Goal: Information Seeking & Learning: Learn about a topic

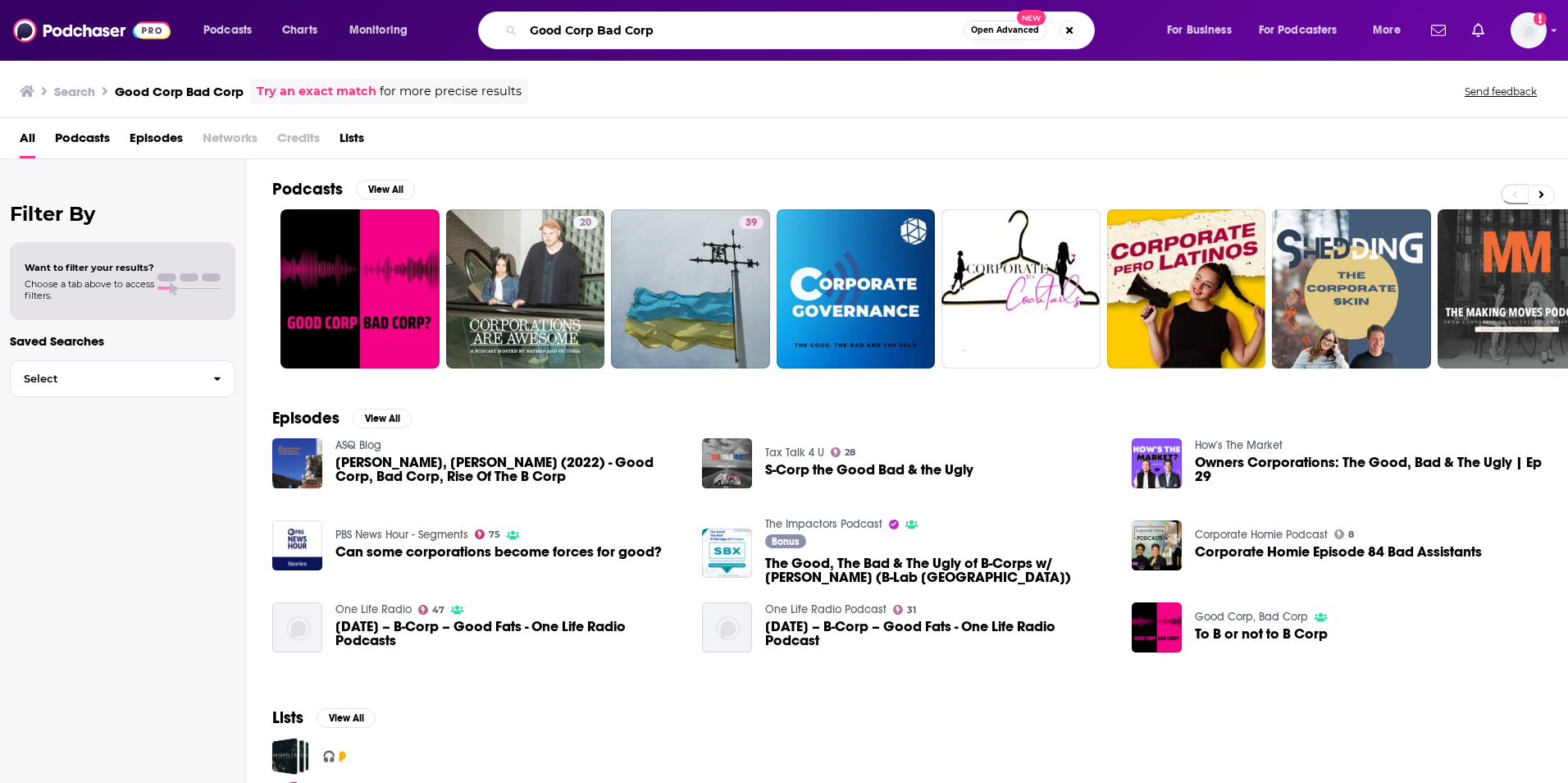
click at [672, 35] on input "Good Corp Bad Corp" at bounding box center [743, 30] width 440 height 26
click at [672, 35] on input "Good Corp Bad CorpM" at bounding box center [743, 30] width 440 height 26
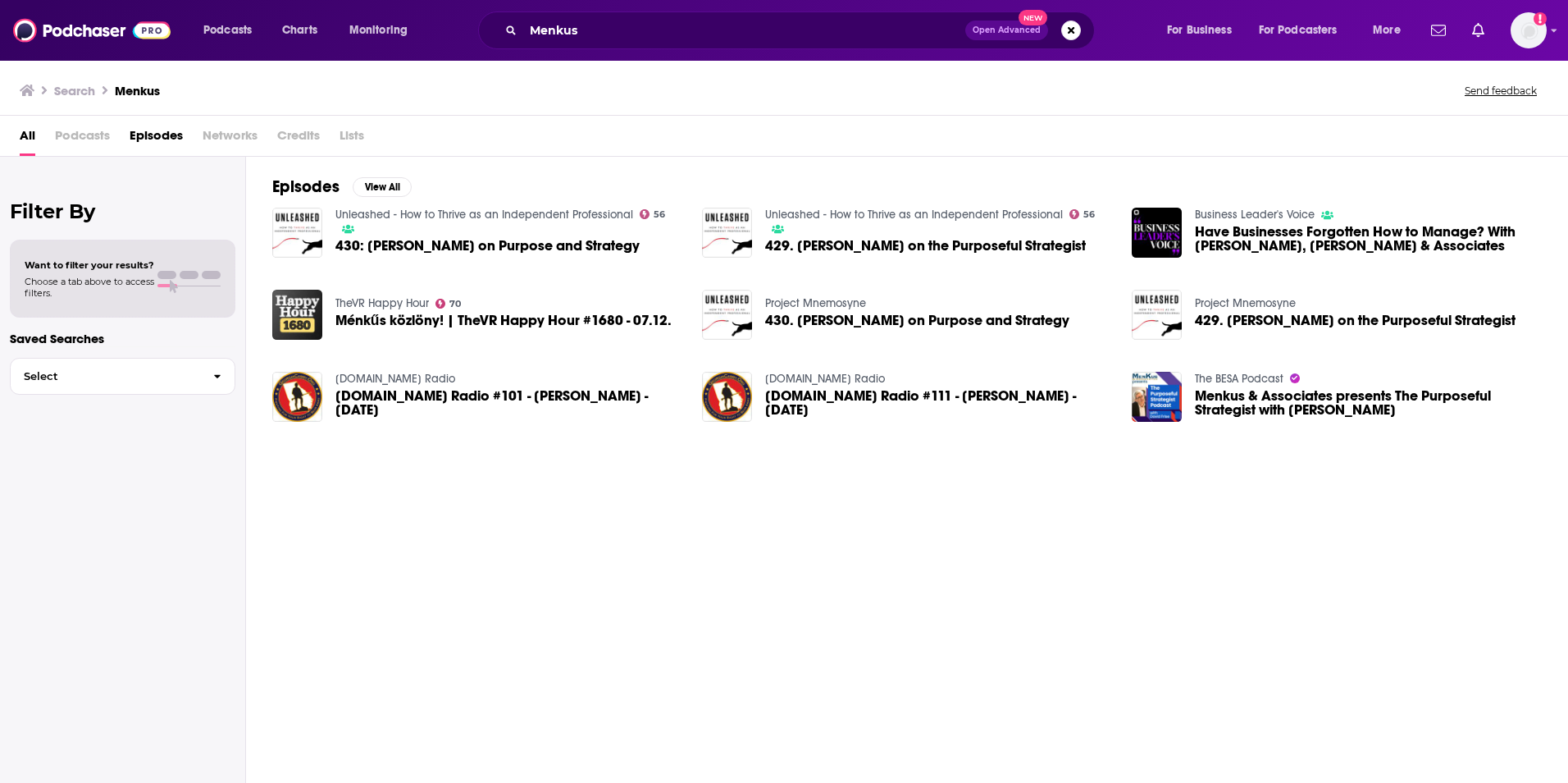
click at [88, 139] on span "Podcasts" at bounding box center [83, 139] width 55 height 34
drag, startPoint x: 78, startPoint y: 142, endPoint x: 94, endPoint y: 115, distance: 31.4
click at [81, 143] on span "Podcasts" at bounding box center [83, 139] width 55 height 34
click at [70, 87] on h3 "Search" at bounding box center [75, 90] width 41 height 16
click at [73, 139] on span "Podcasts" at bounding box center [83, 139] width 55 height 34
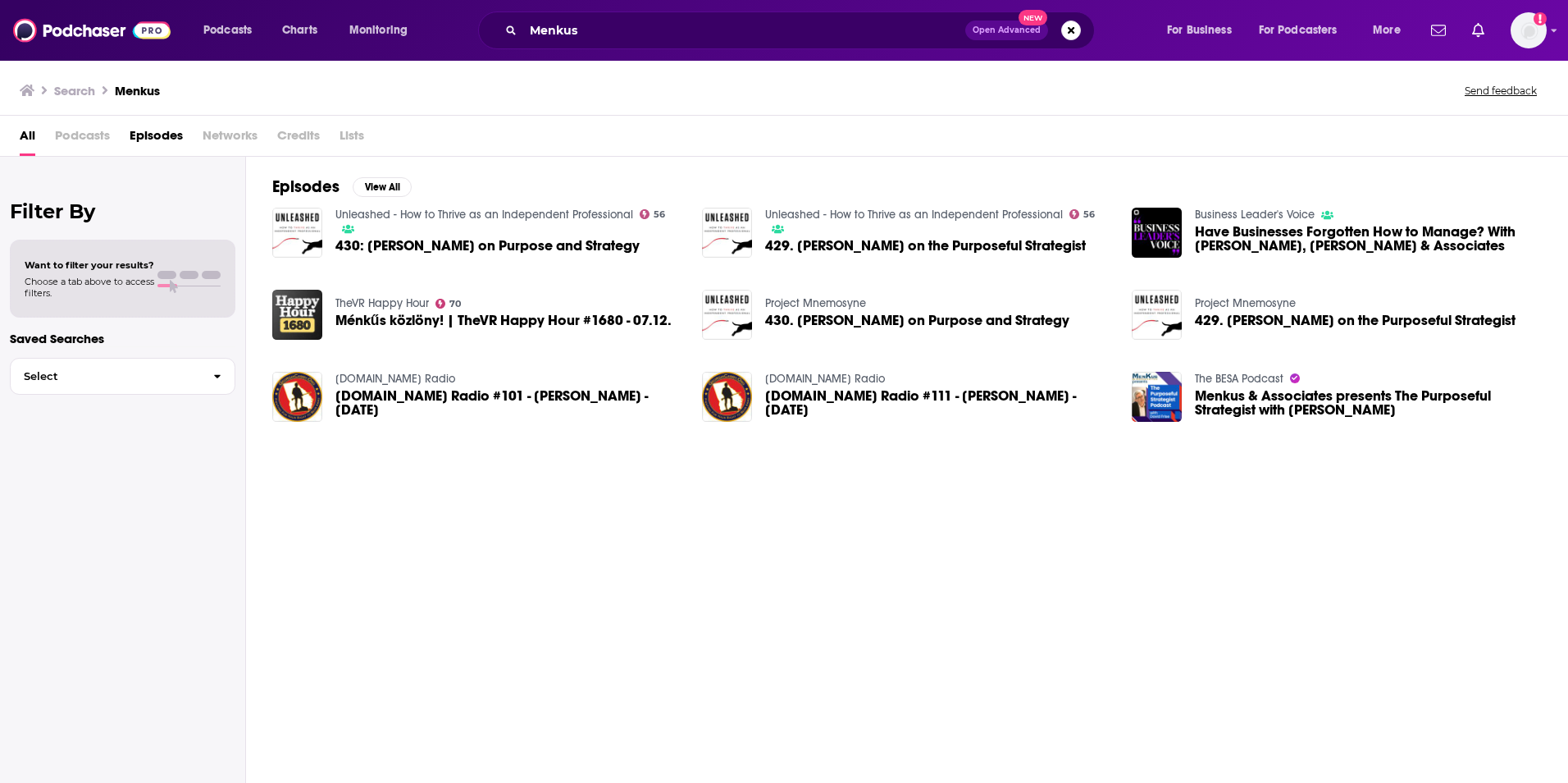
click at [222, 135] on span "Networks" at bounding box center [230, 139] width 55 height 34
click at [605, 29] on input "Menkus" at bounding box center [744, 30] width 442 height 26
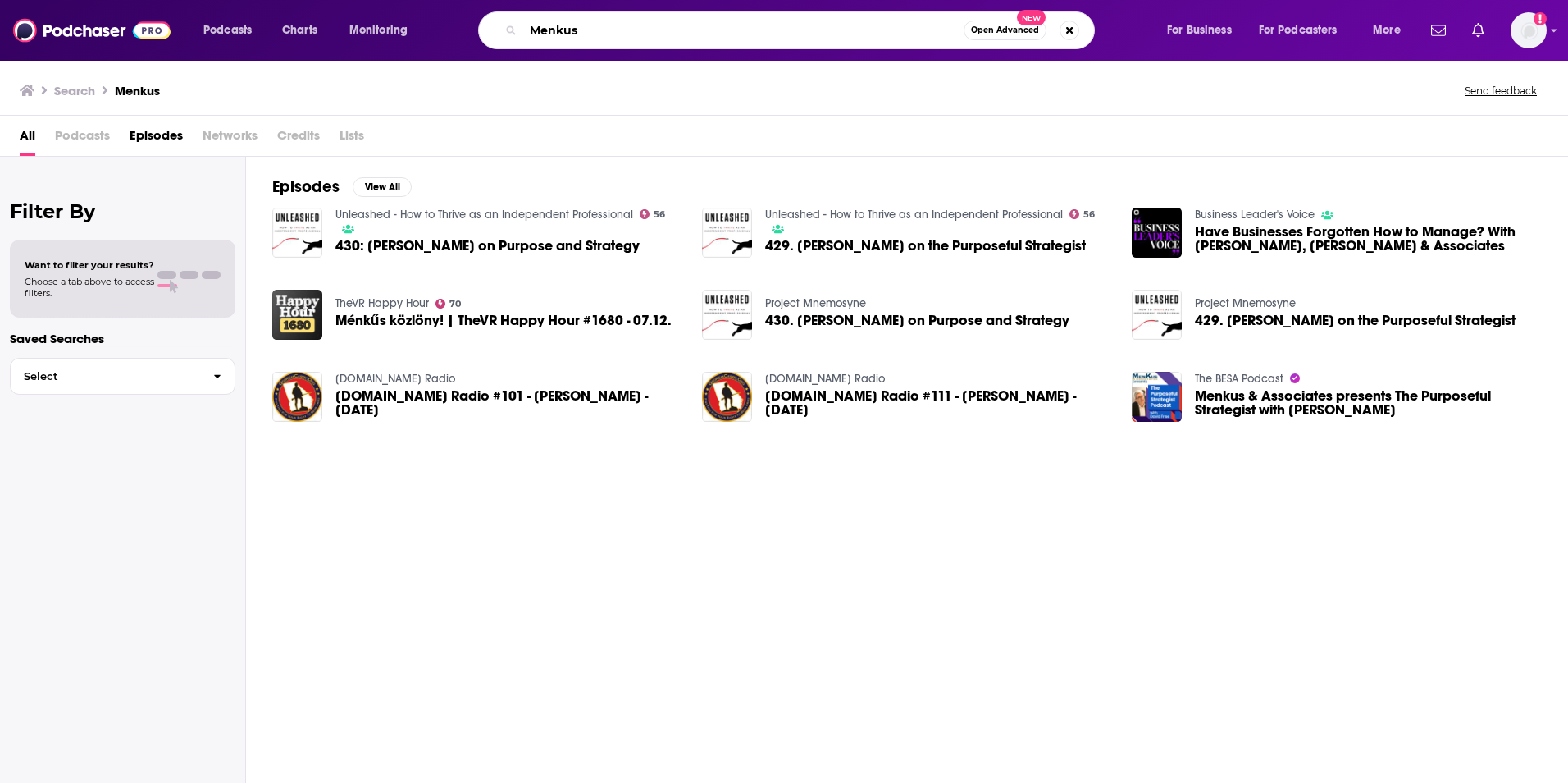
click at [537, 39] on input "Menkus" at bounding box center [743, 30] width 440 height 26
type input "the purposeful strategist"
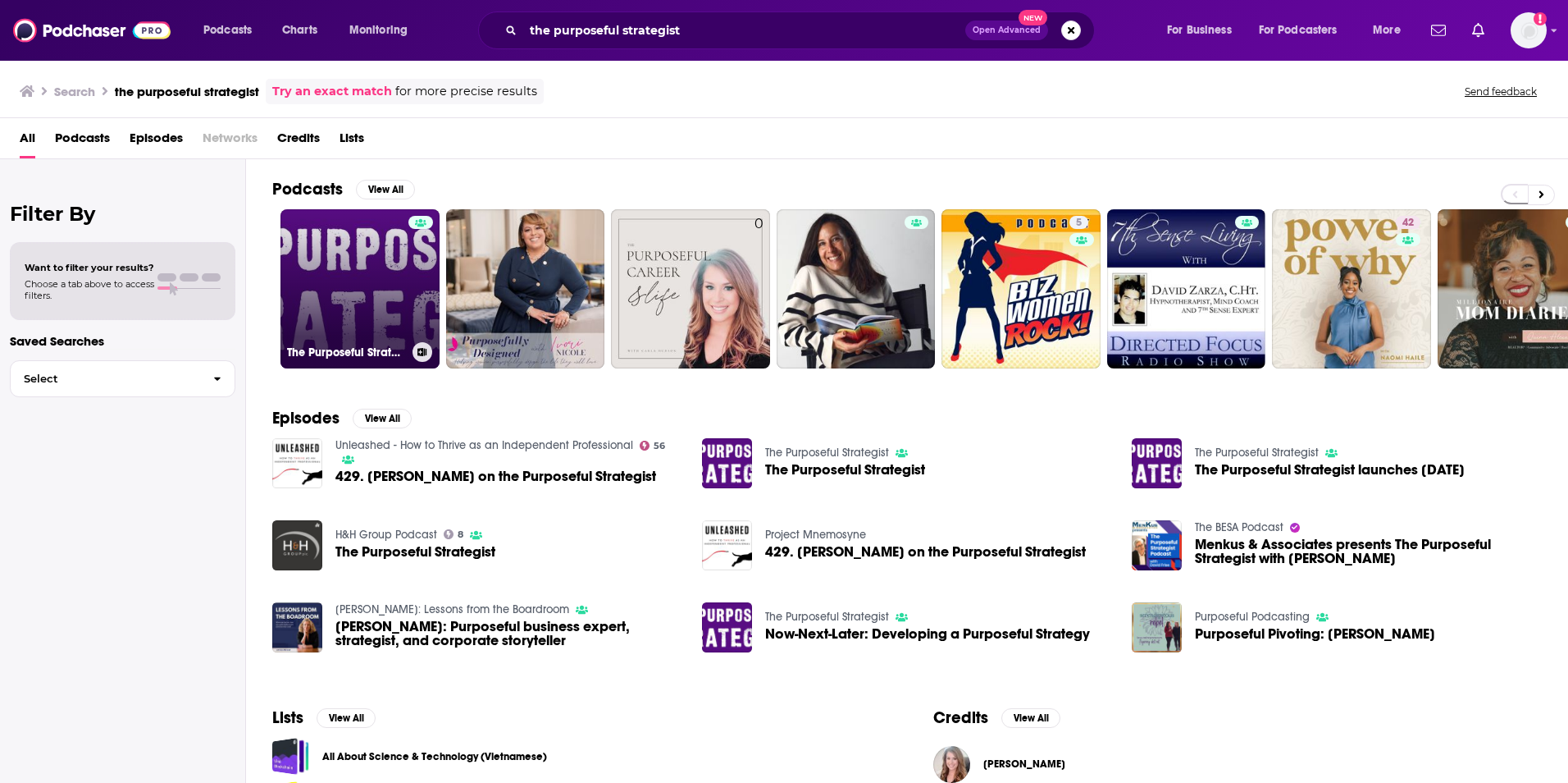
click at [355, 249] on link "The Purposeful Strategist" at bounding box center [360, 288] width 159 height 159
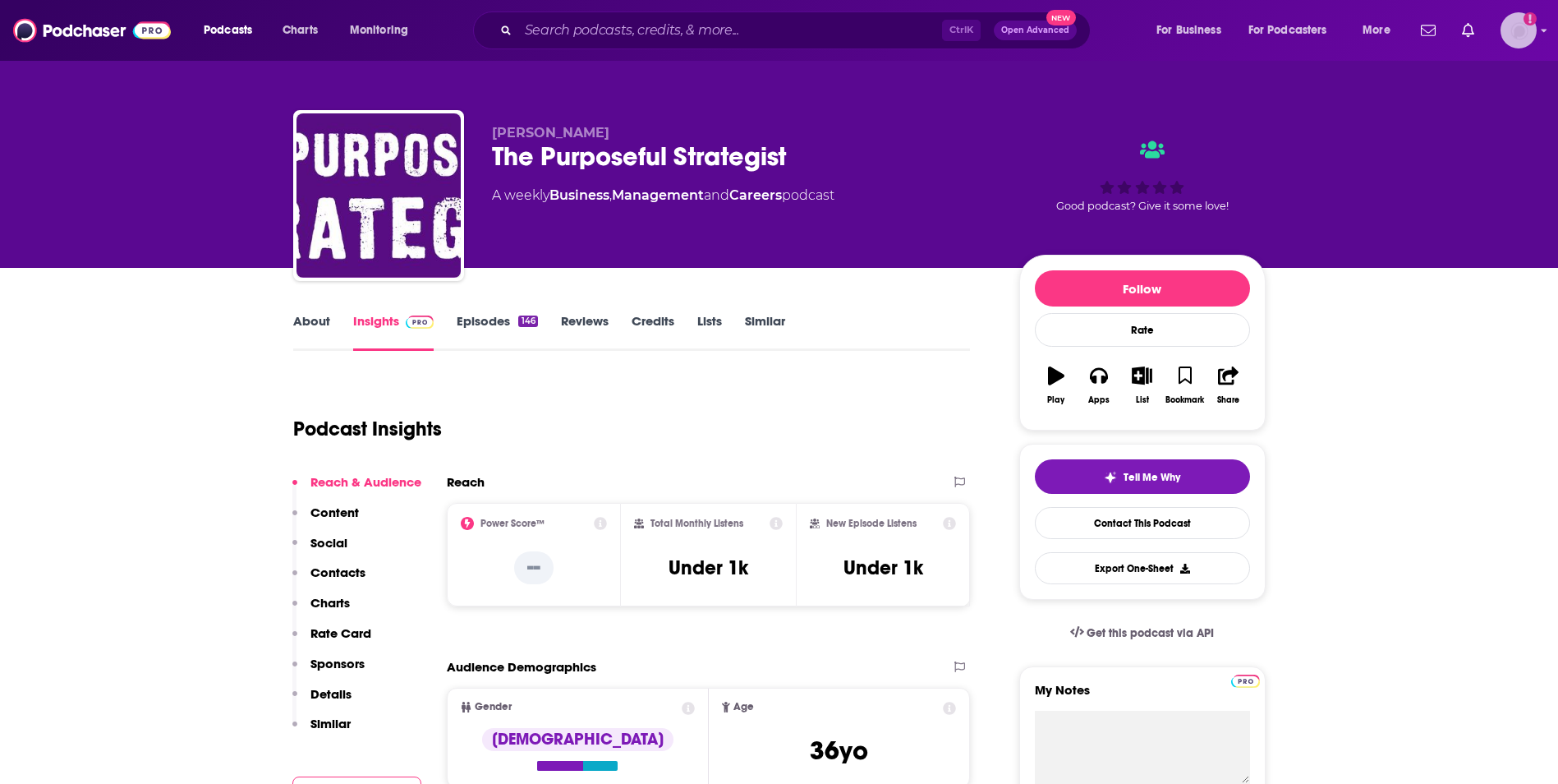
click at [1528, 31] on img "Logged in as headlandconsultancy" at bounding box center [1518, 30] width 36 height 36
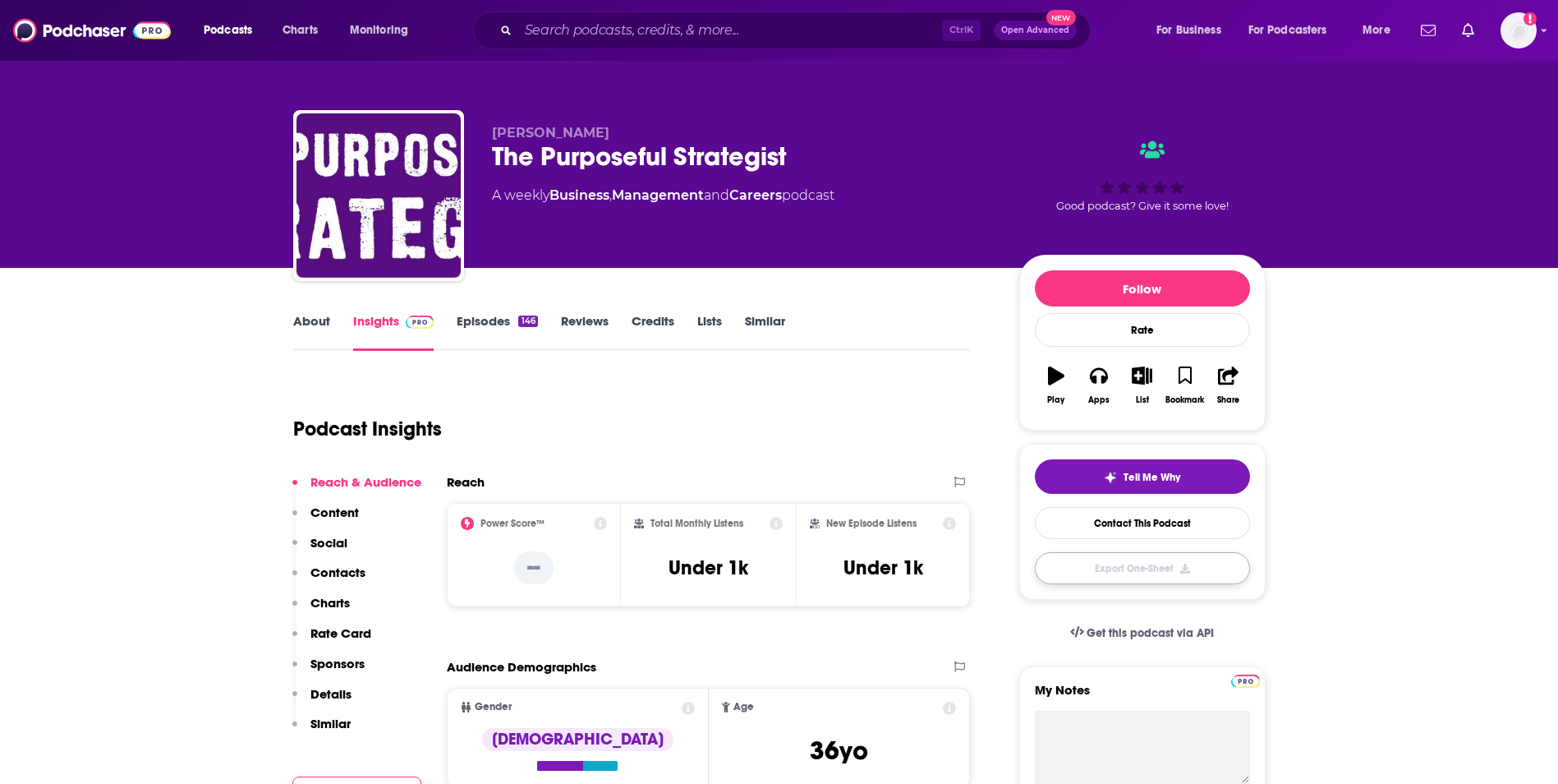
click at [1178, 571] on button "Export One-Sheet" at bounding box center [1142, 567] width 215 height 32
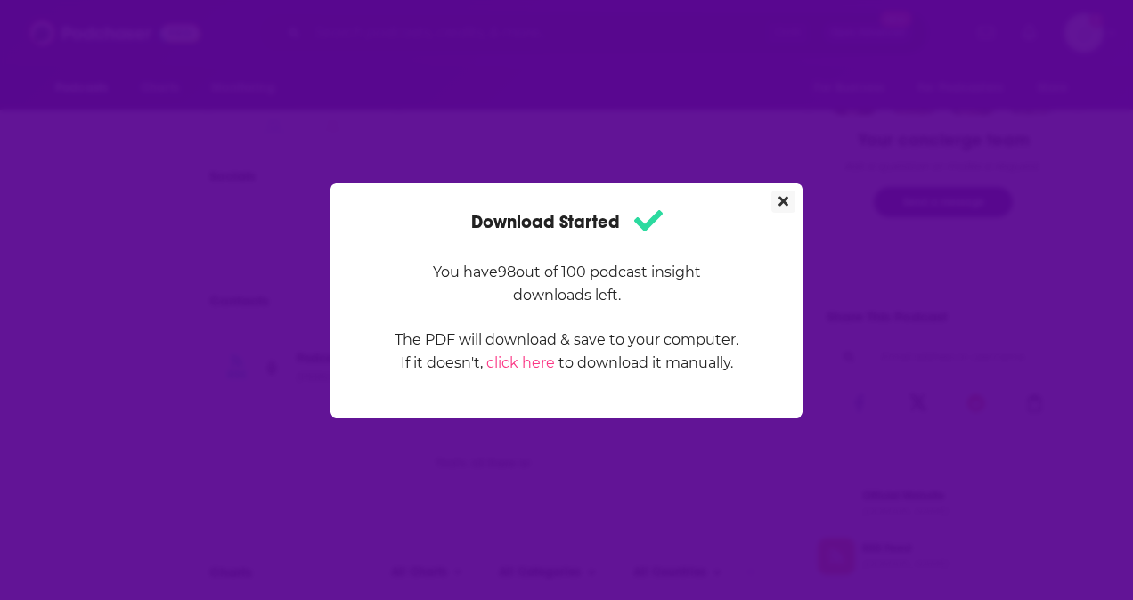
click at [782, 199] on icon "Close" at bounding box center [783, 201] width 10 height 10
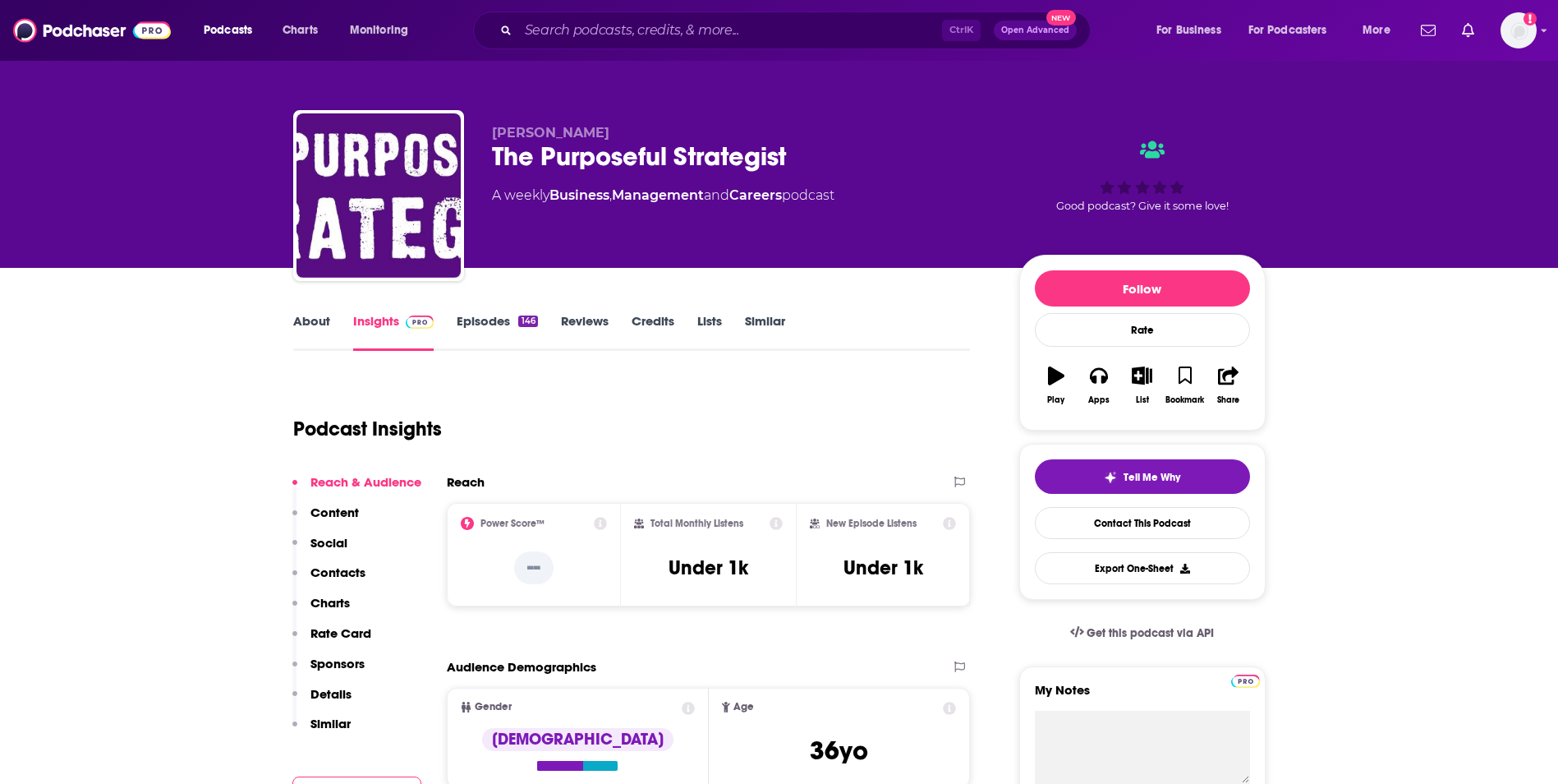
click at [777, 528] on icon at bounding box center [776, 523] width 13 height 13
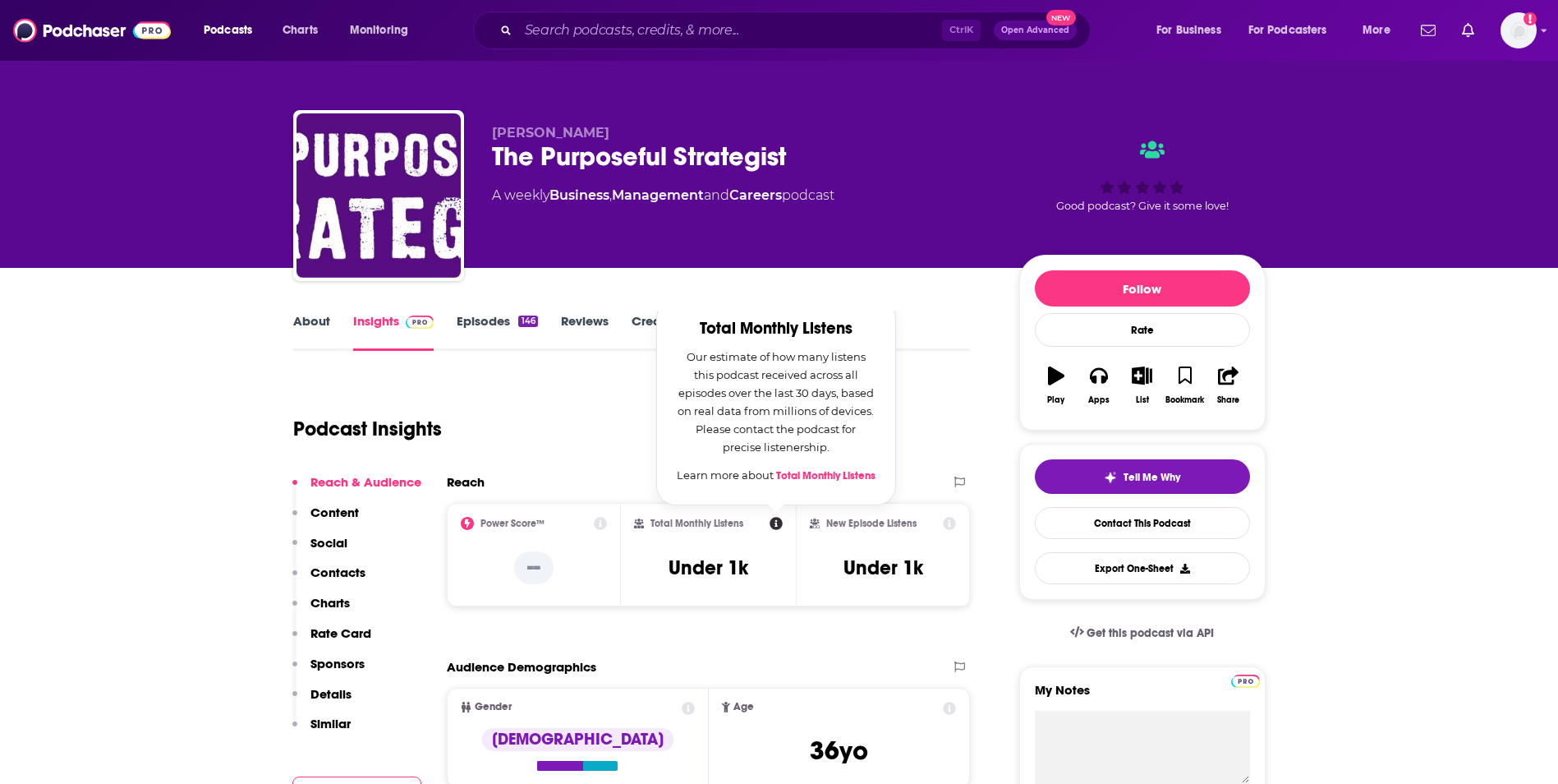
click at [949, 521] on icon at bounding box center [949, 523] width 13 height 13
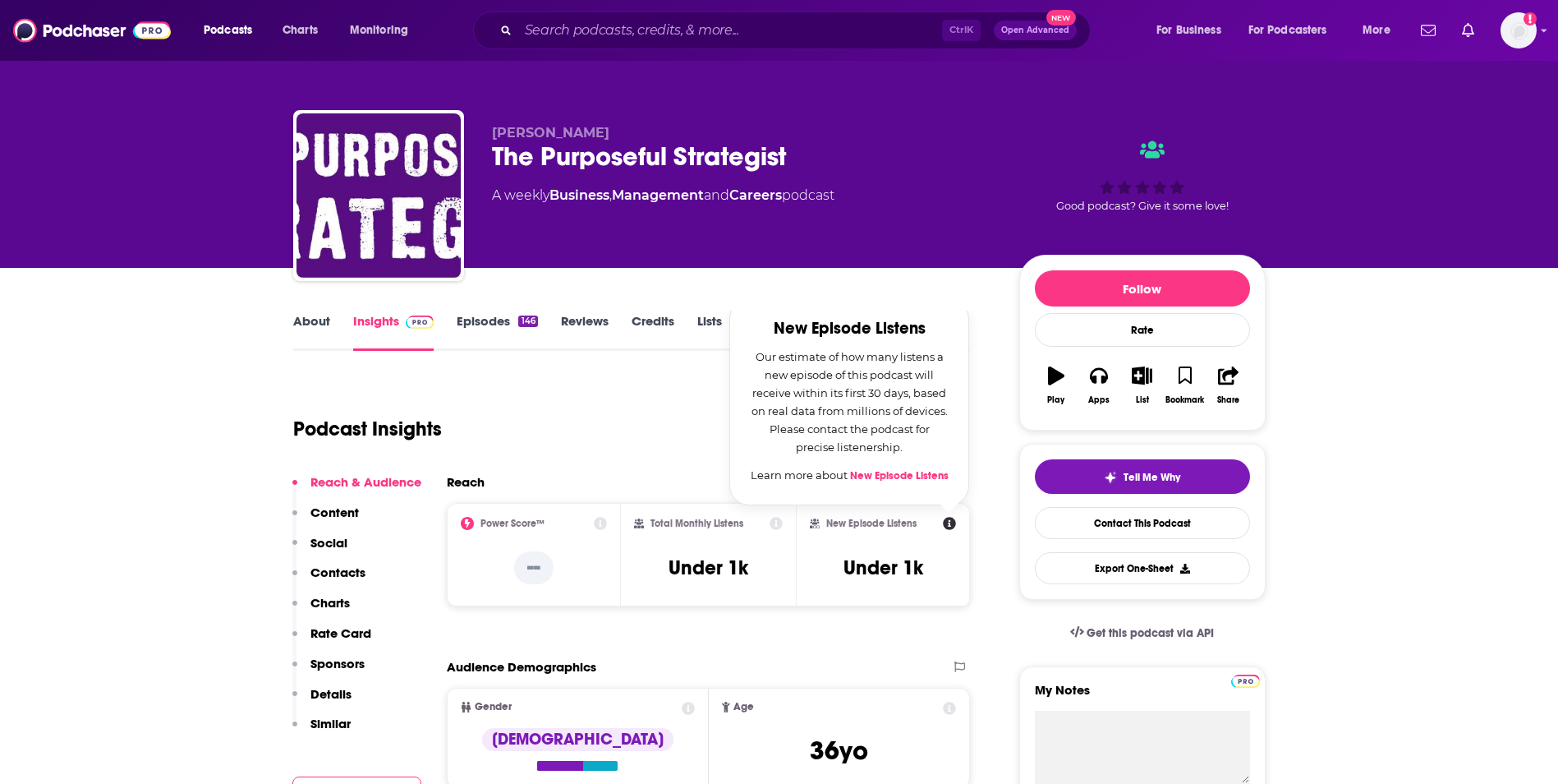
click at [566, 322] on link "Reviews" at bounding box center [585, 331] width 48 height 38
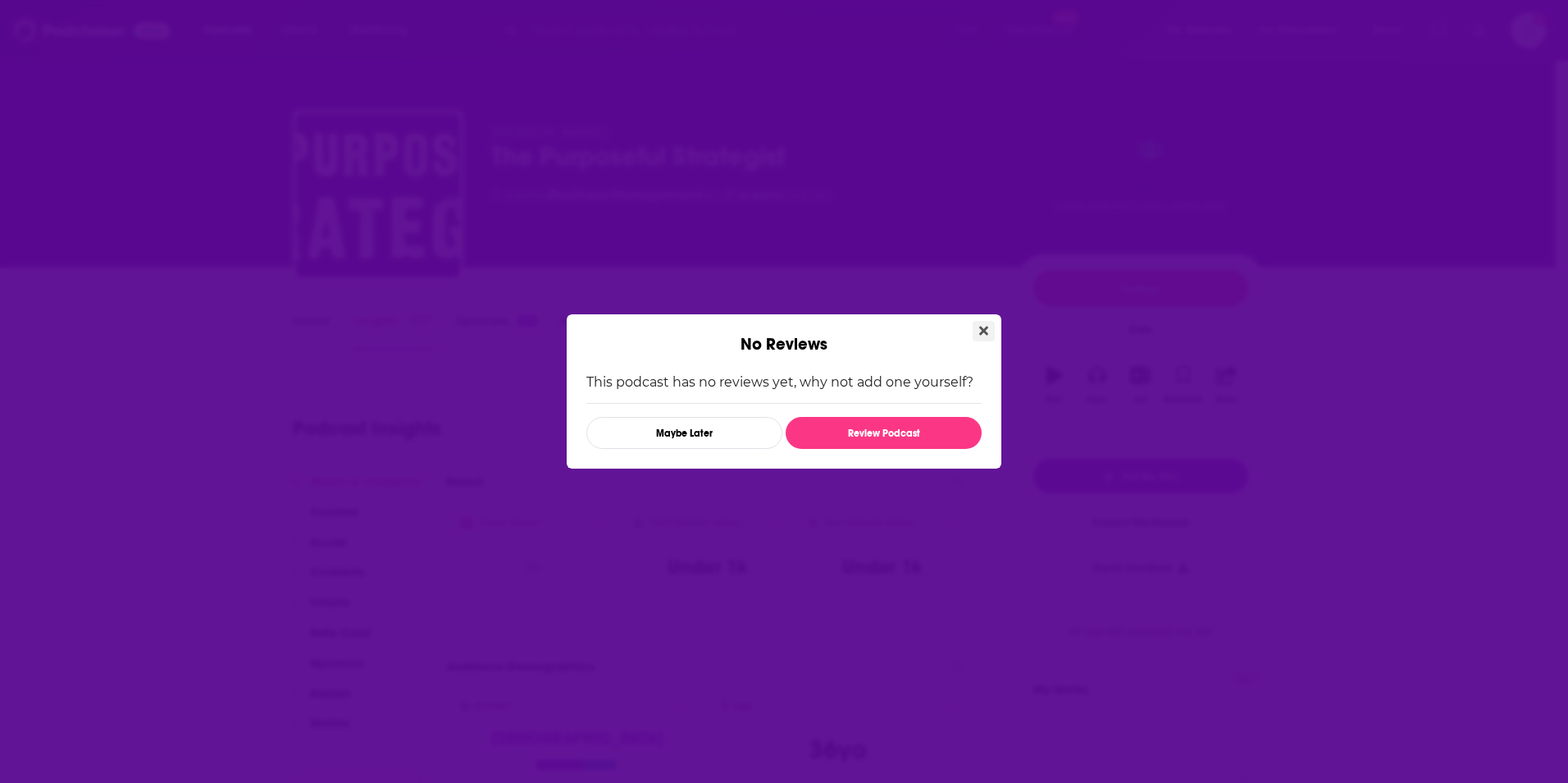
click at [974, 336] on button "Close" at bounding box center [983, 331] width 22 height 20
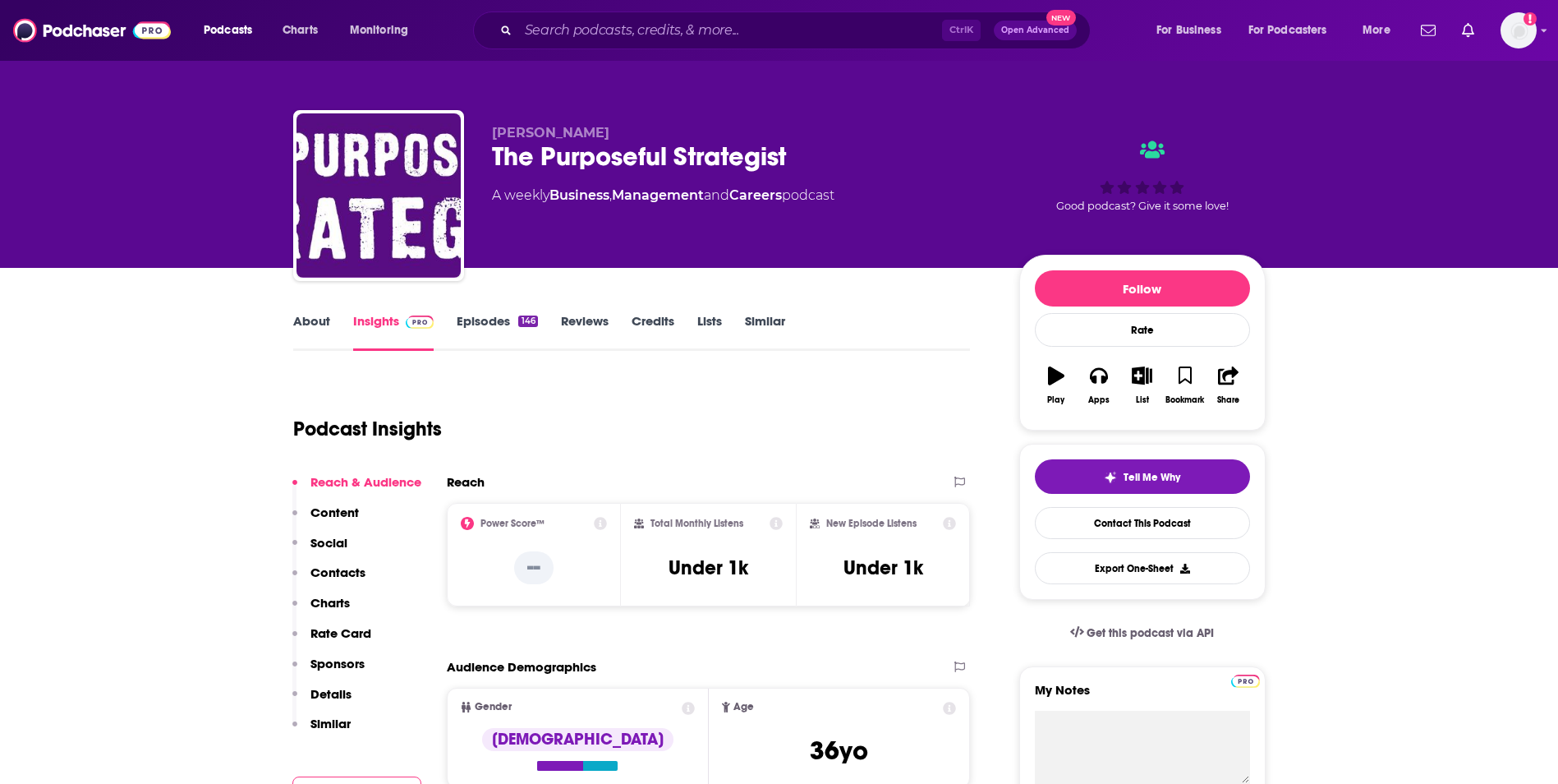
click at [478, 314] on link "Episodes 146" at bounding box center [496, 331] width 80 height 38
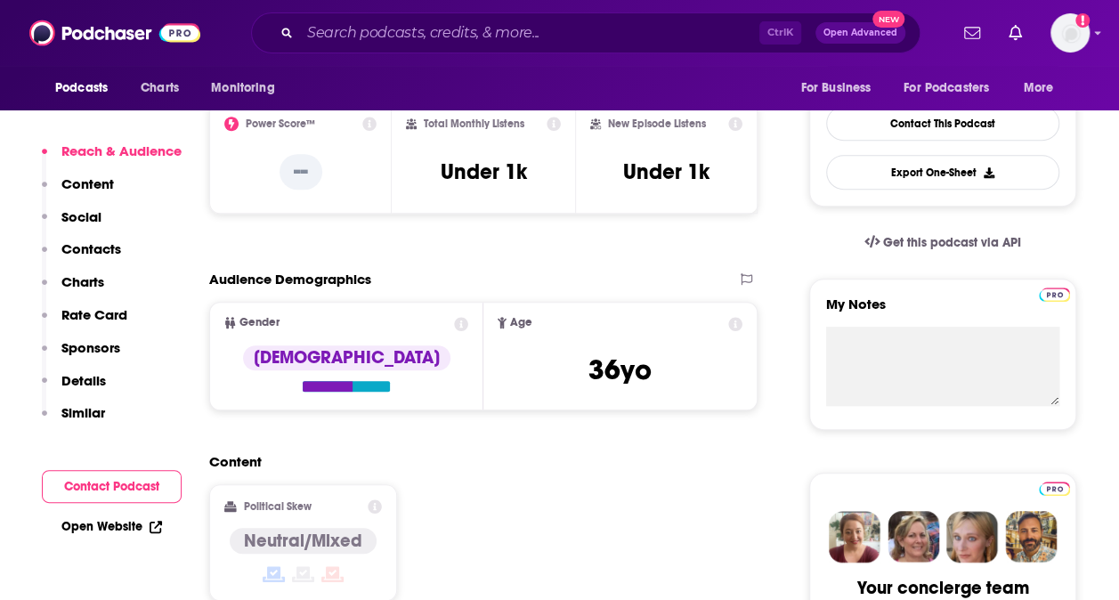
scroll to position [356, 0]
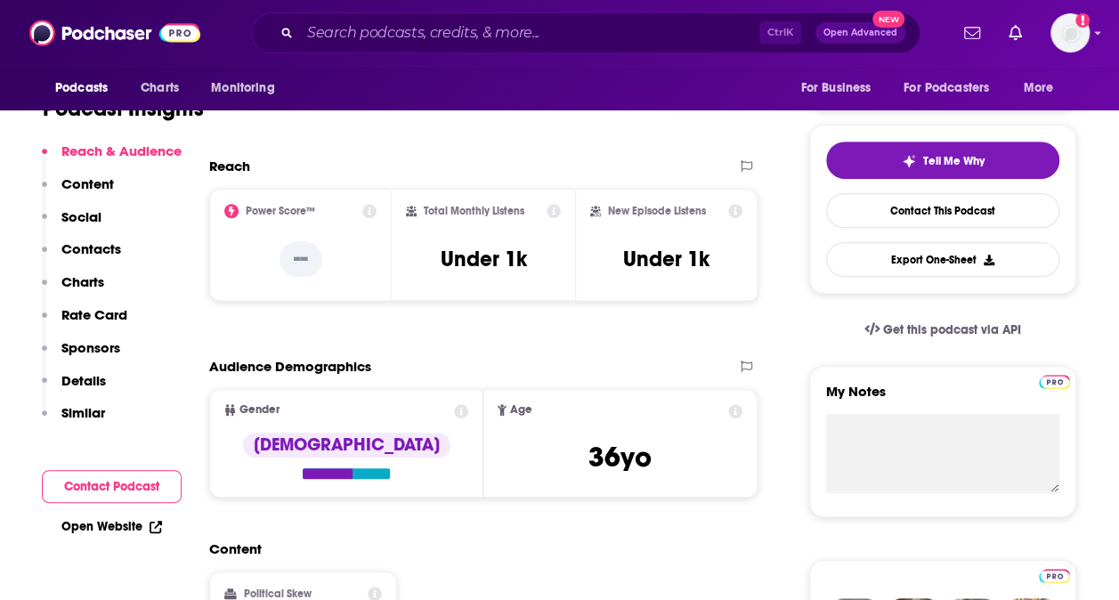
click at [85, 183] on p "Content" at bounding box center [87, 183] width 53 height 17
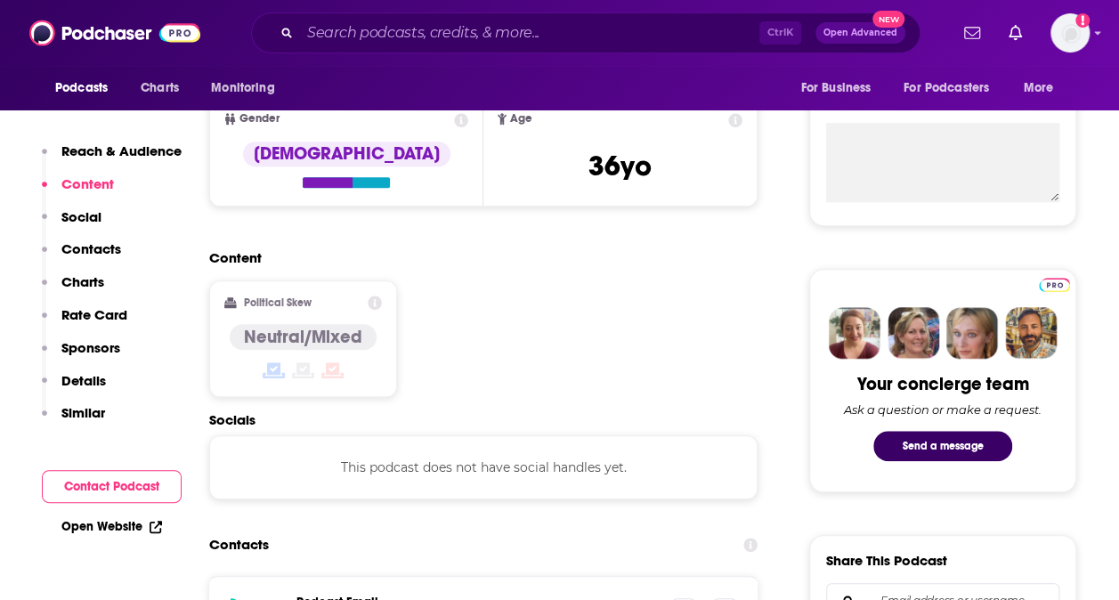
scroll to position [649, 0]
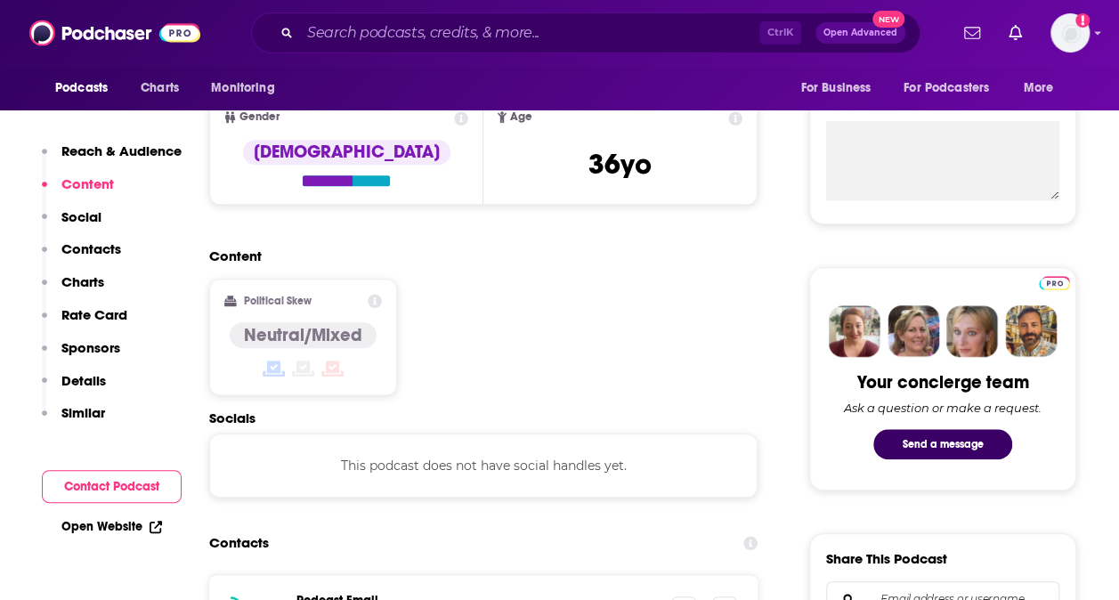
click at [77, 276] on p "Charts" at bounding box center [82, 281] width 43 height 17
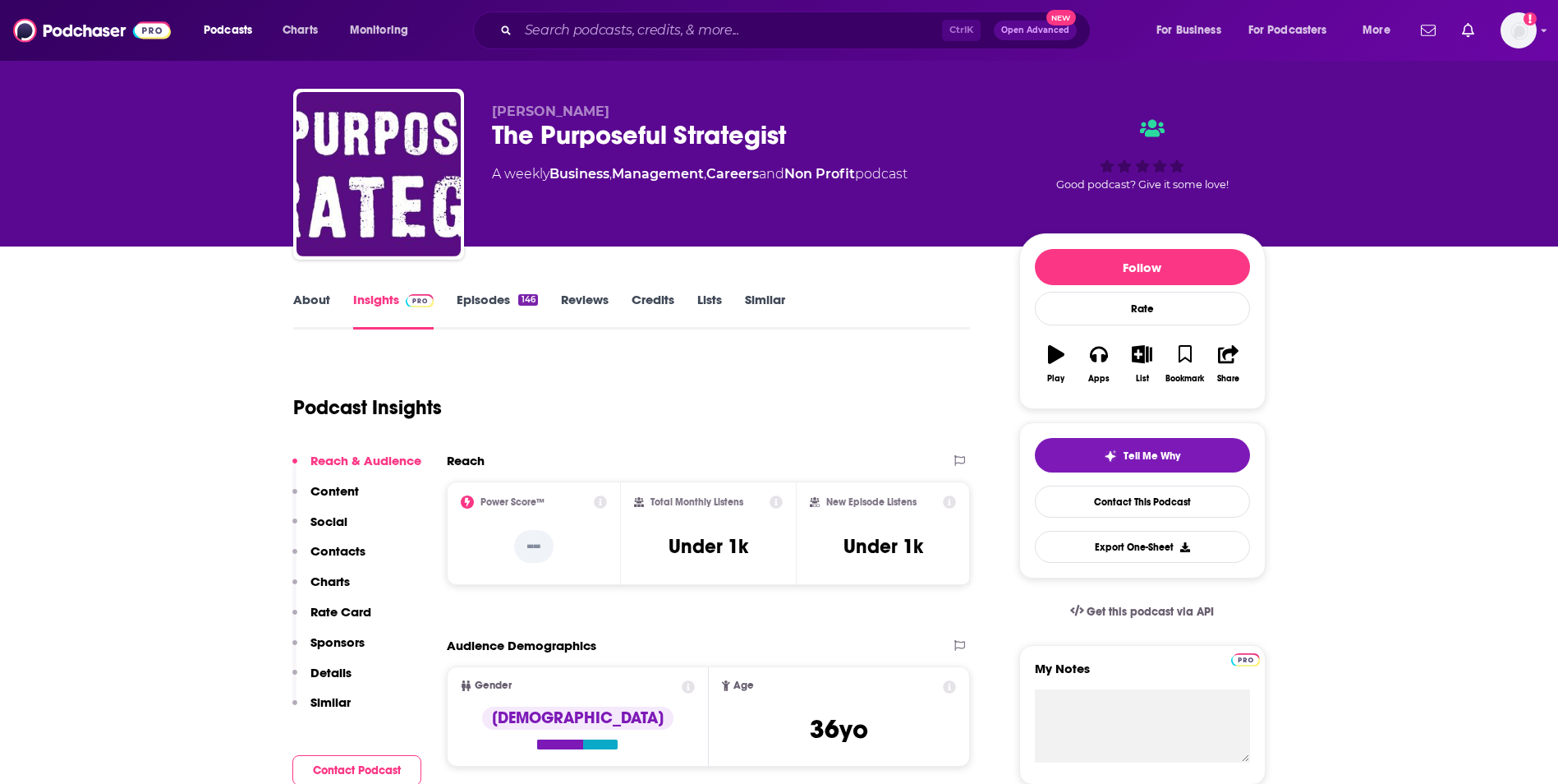
scroll to position [0, 0]
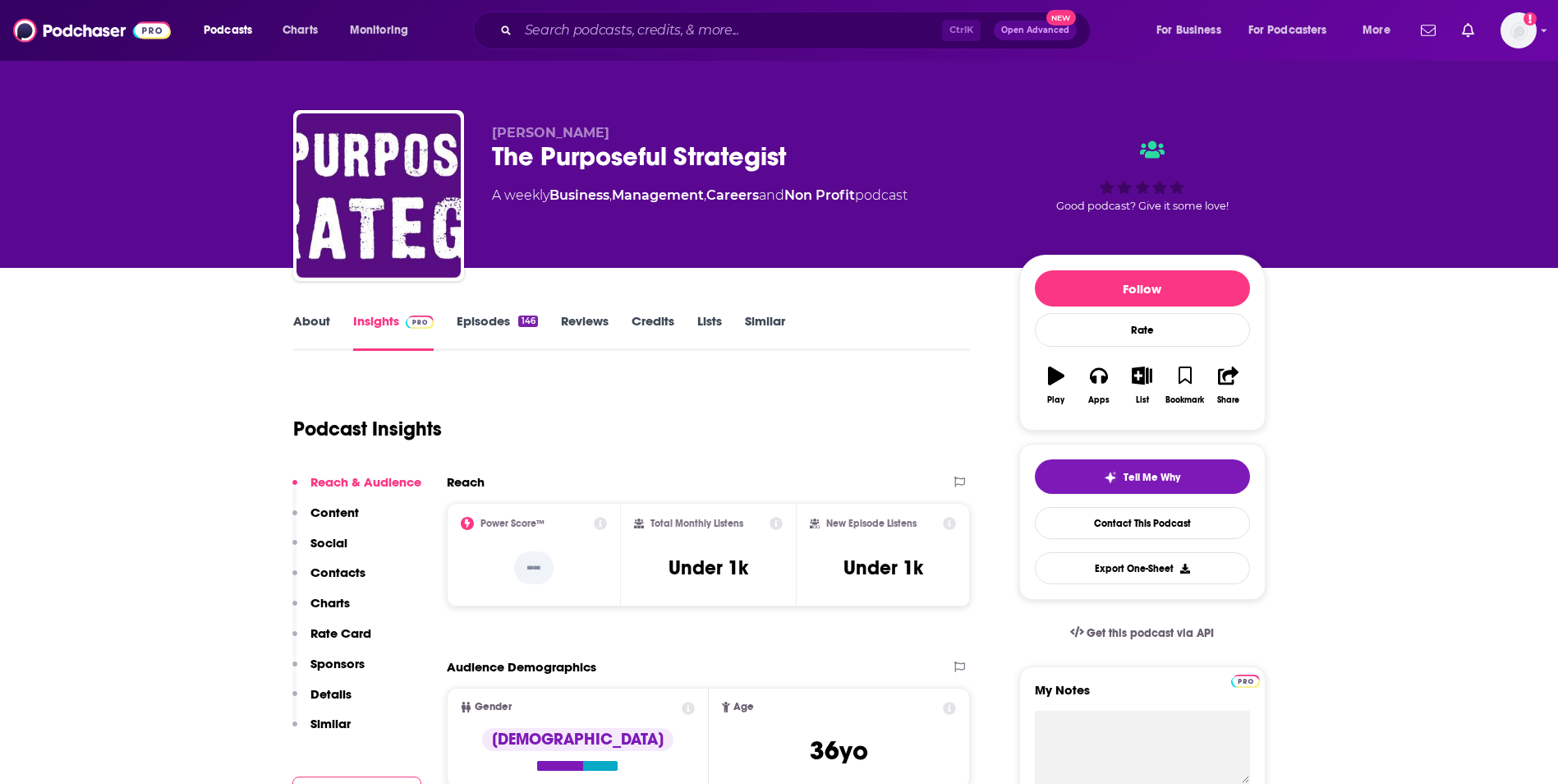
click at [483, 322] on link "Episodes 146" at bounding box center [496, 331] width 80 height 38
